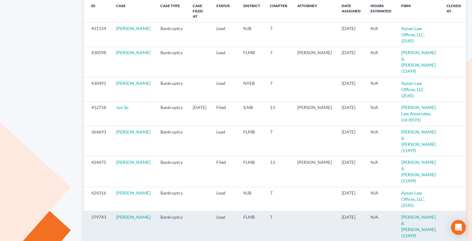
scroll to position [124, 0]
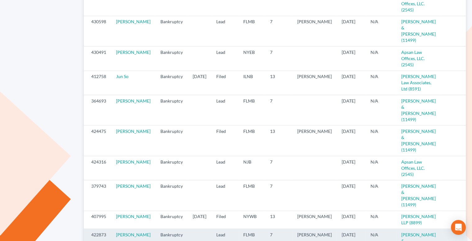
click at [471, 233] on icon "visibility" at bounding box center [473, 235] width 4 height 4
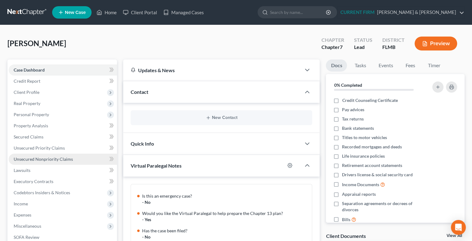
scroll to position [116, 0]
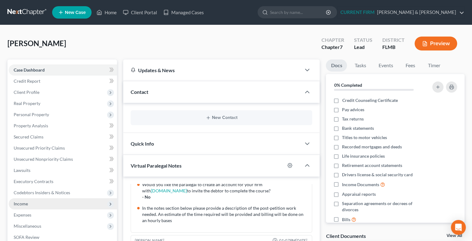
click at [56, 206] on span "Income" at bounding box center [63, 203] width 108 height 11
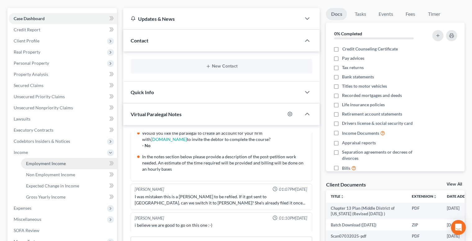
scroll to position [62, 0]
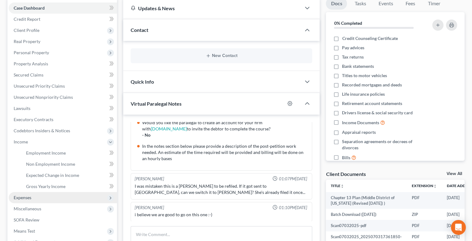
click at [54, 200] on span "Expenses" at bounding box center [63, 197] width 108 height 11
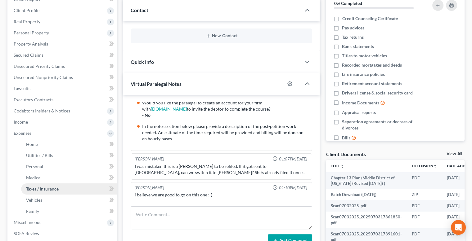
scroll to position [93, 0]
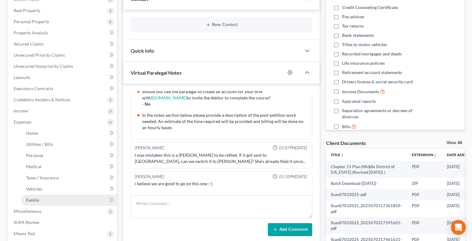
click at [55, 201] on link "Family" at bounding box center [69, 200] width 96 height 11
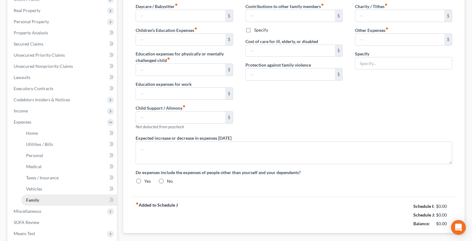
type input "0.00"
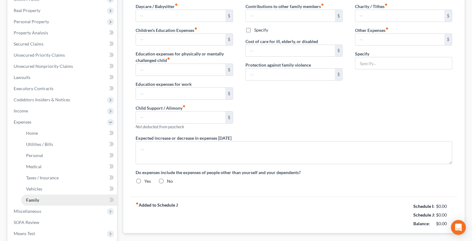
type input "0.00"
type input "25.00"
type input "0.00"
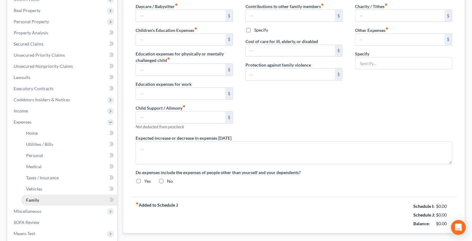
radio input "true"
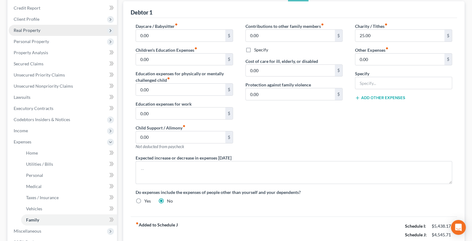
scroll to position [53, 0]
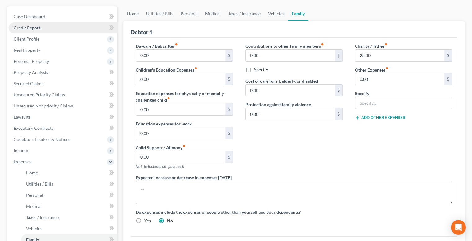
click at [50, 30] on link "Credit Report" at bounding box center [63, 27] width 108 height 11
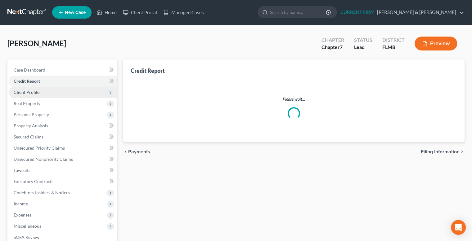
click at [46, 91] on span "Client Profile" at bounding box center [63, 92] width 108 height 11
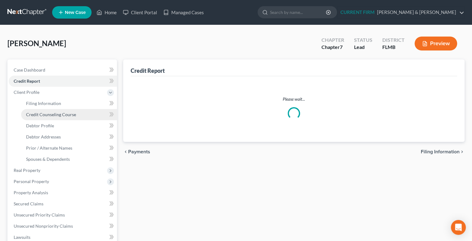
click at [59, 115] on span "Credit Counseling Course" at bounding box center [51, 114] width 50 height 5
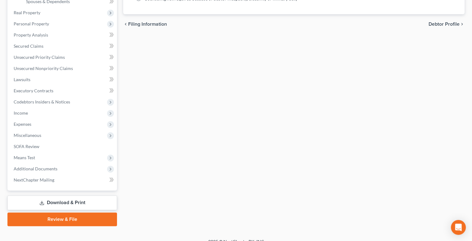
scroll to position [166, 0]
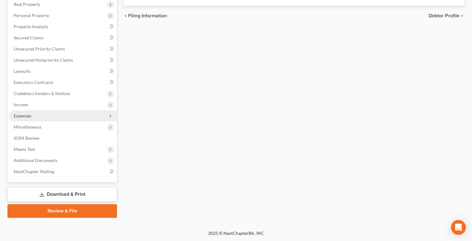
click at [48, 118] on span "Expenses" at bounding box center [63, 115] width 108 height 11
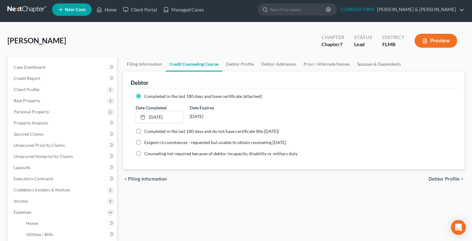
scroll to position [0, 0]
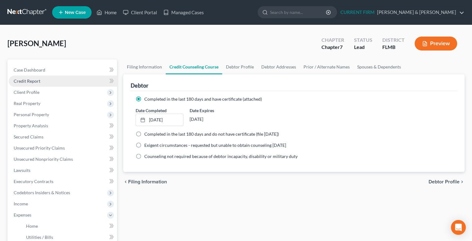
click at [40, 82] on link "Credit Report" at bounding box center [63, 81] width 108 height 11
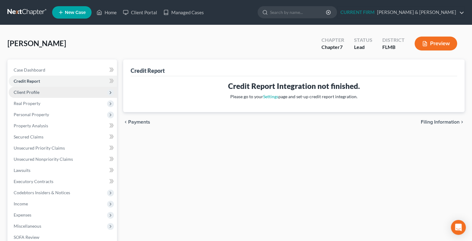
click at [35, 94] on span "Client Profile" at bounding box center [27, 92] width 26 height 5
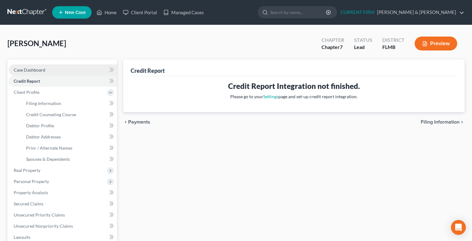
click at [43, 67] on span "Case Dashboard" at bounding box center [30, 69] width 32 height 5
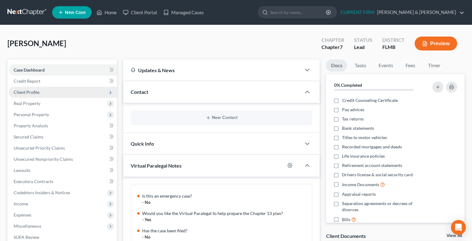
scroll to position [116, 0]
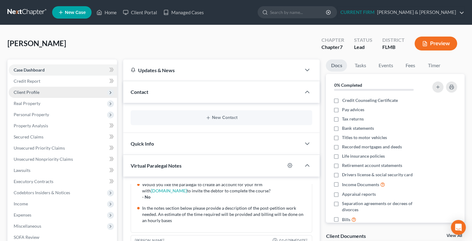
click at [40, 93] on span "Client Profile" at bounding box center [63, 92] width 108 height 11
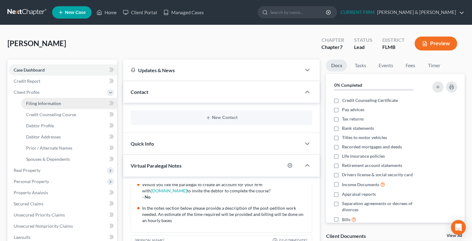
click at [46, 104] on span "Filing Information" at bounding box center [43, 103] width 35 height 5
select select "1"
select select "0"
select select "9"
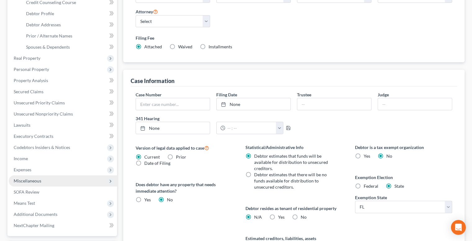
scroll to position [123, 0]
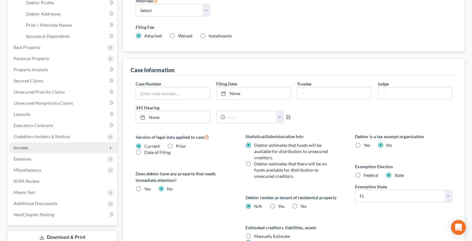
click at [50, 149] on span "Income" at bounding box center [63, 147] width 108 height 11
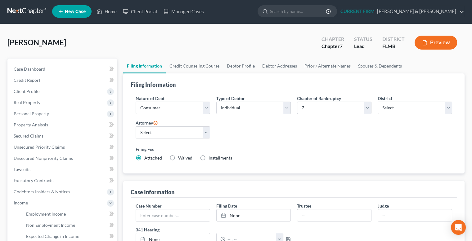
scroll to position [0, 0]
